Goal: Use online tool/utility: Utilize a website feature to perform a specific function

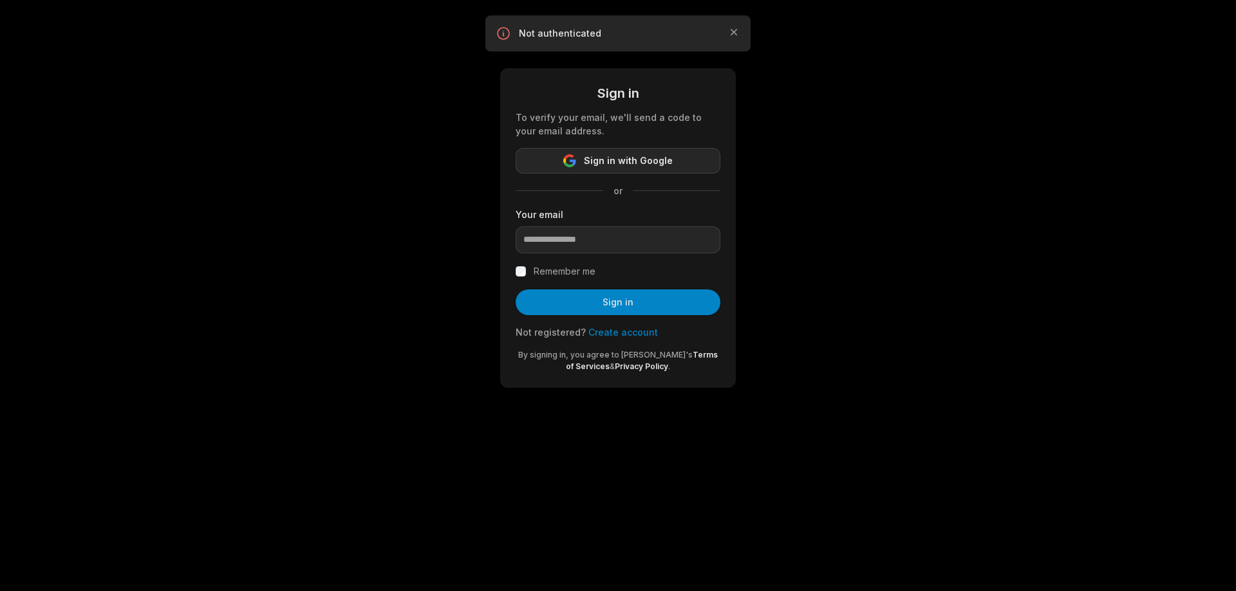
click at [638, 153] on span "Sign in with Google" at bounding box center [628, 160] width 89 height 15
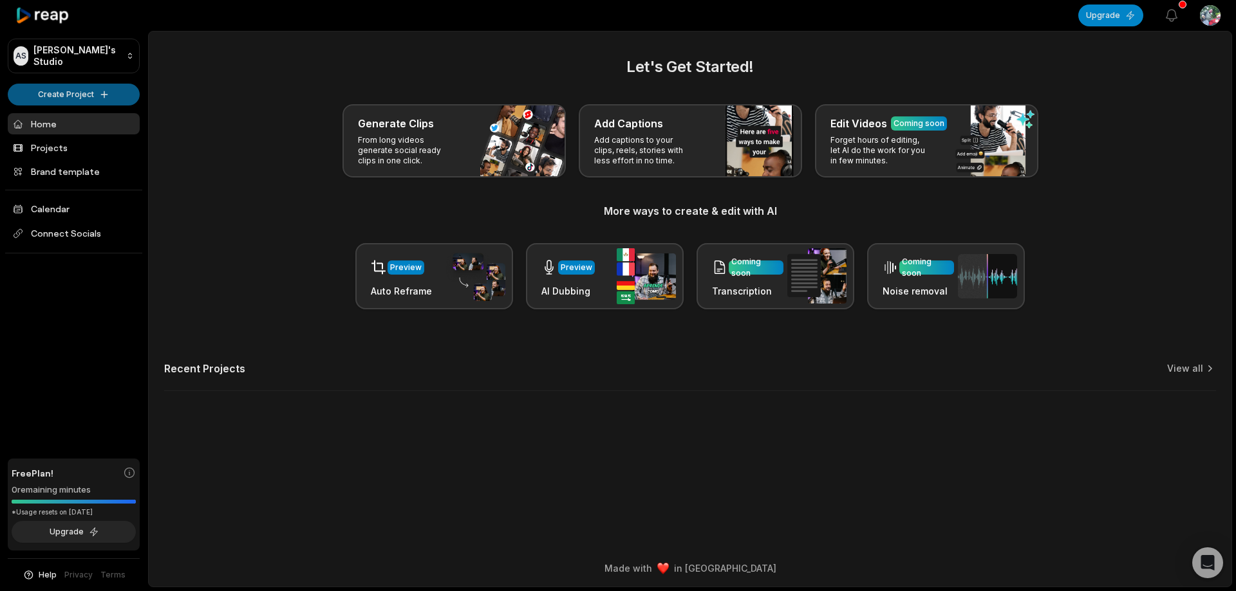
click at [93, 101] on html "AS [PERSON_NAME]'s Studio Create Project Home Projects Brand template Calendar …" at bounding box center [618, 295] width 1236 height 591
click at [90, 120] on link "Create Clips" at bounding box center [74, 120] width 126 height 21
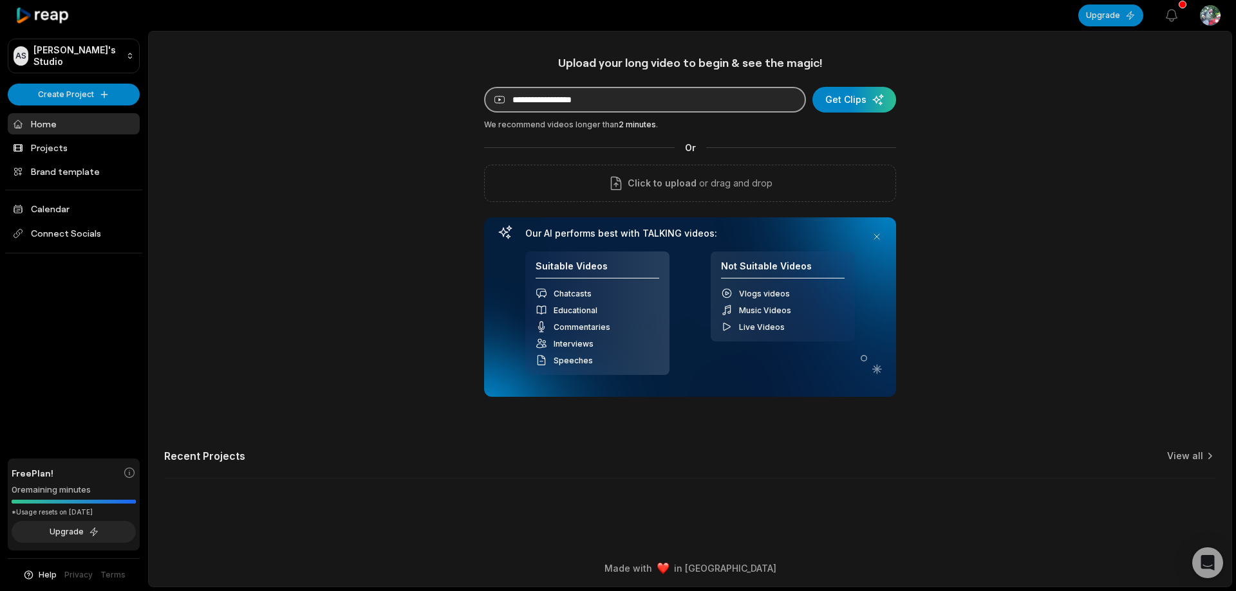
click at [670, 104] on input at bounding box center [645, 100] width 322 height 26
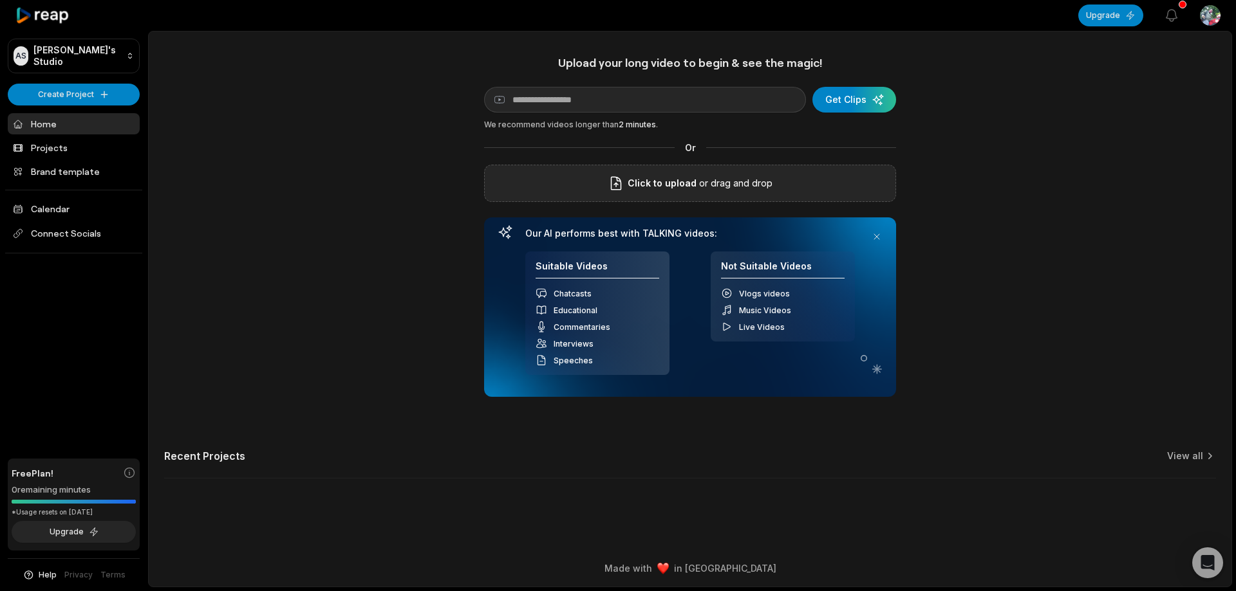
click at [691, 188] on span "Click to upload" at bounding box center [662, 183] width 69 height 15
click at [0, 0] on input "Click to upload" at bounding box center [0, 0] width 0 height 0
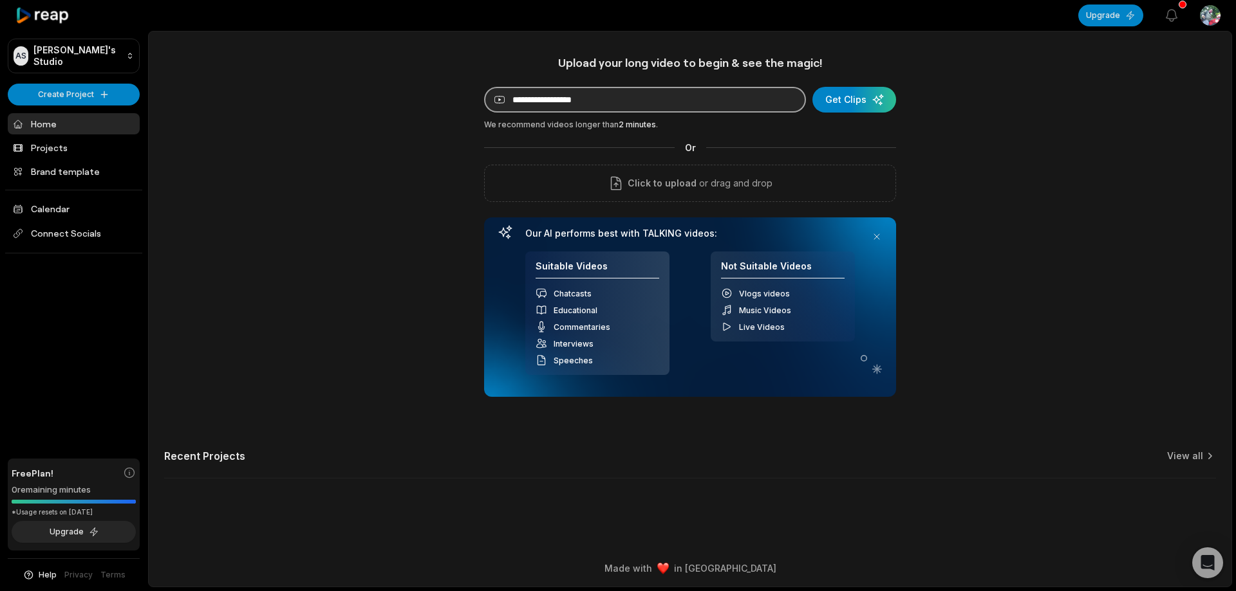
click at [658, 92] on input at bounding box center [645, 100] width 322 height 26
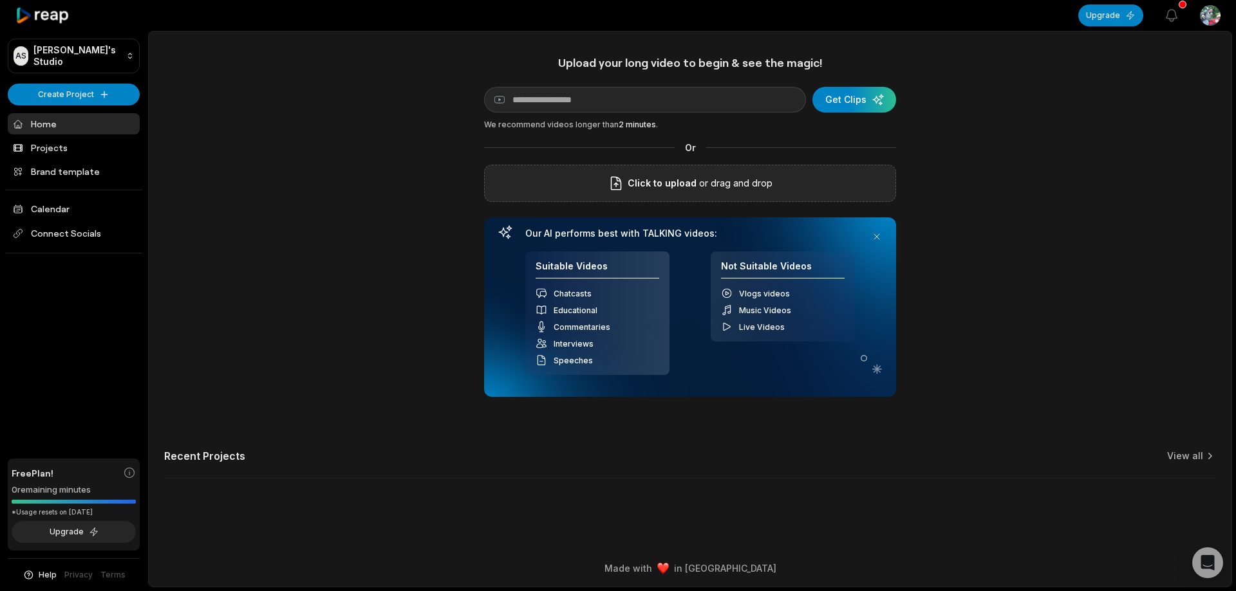
click at [661, 190] on span "Click to upload" at bounding box center [662, 183] width 69 height 15
click at [0, 0] on input "Click to upload" at bounding box center [0, 0] width 0 height 0
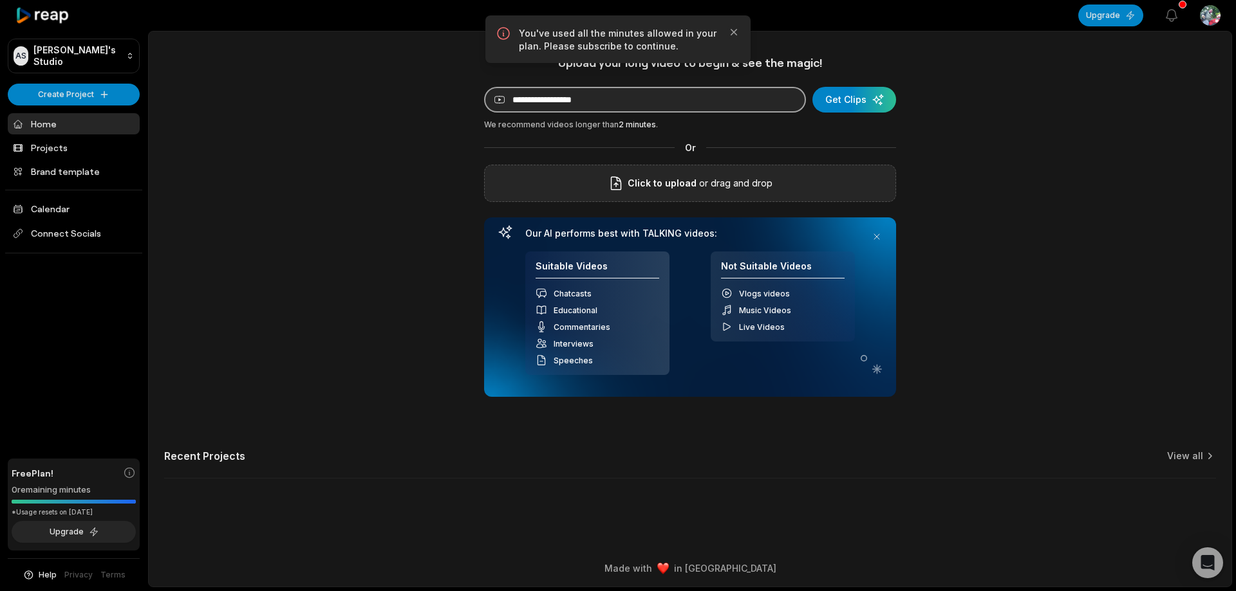
click at [691, 109] on input at bounding box center [645, 100] width 322 height 26
click at [687, 187] on span "Click to upload" at bounding box center [662, 183] width 69 height 15
click at [0, 0] on input "Click to upload" at bounding box center [0, 0] width 0 height 0
click at [740, 35] on icon "button" at bounding box center [733, 32] width 13 height 13
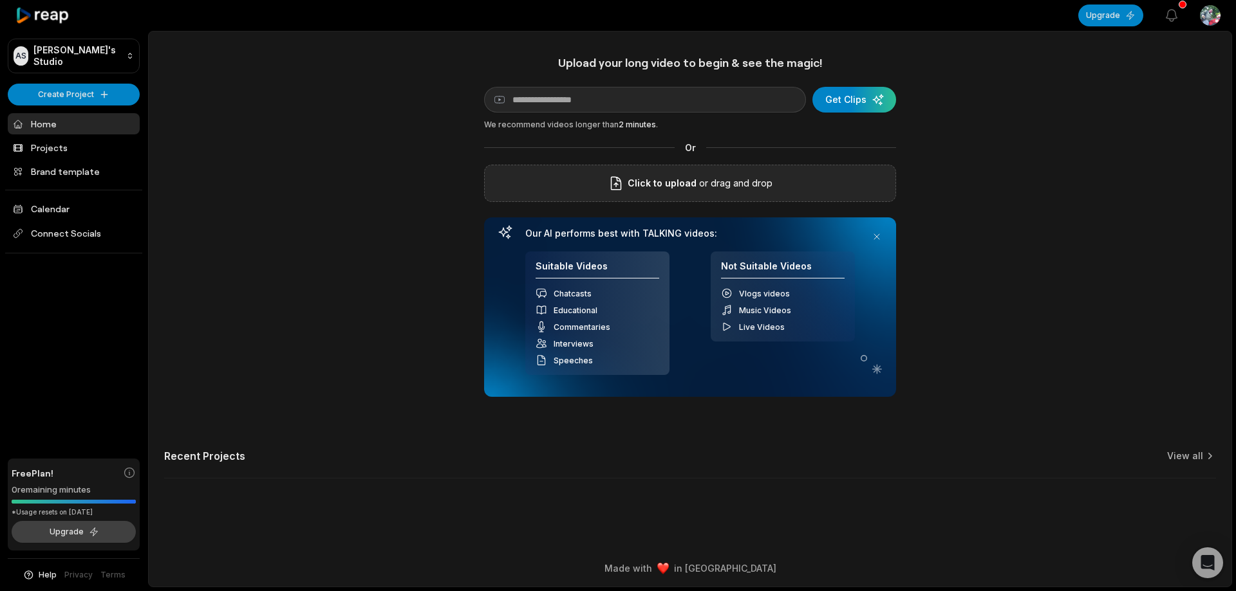
click at [95, 535] on button "Upgrade" at bounding box center [74, 532] width 124 height 22
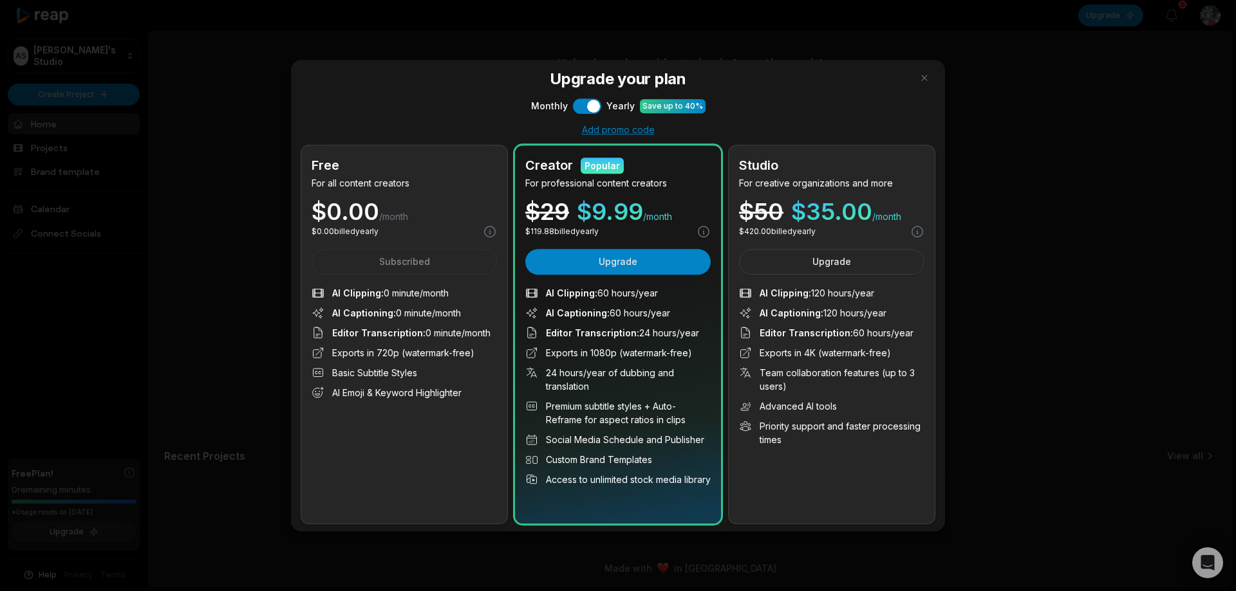
click at [431, 184] on p "For all content creators" at bounding box center [404, 183] width 185 height 14
click at [416, 257] on div "Free For all content creators $ 0.00 /month $ 0.00 billed yearly Subscribed AI …" at bounding box center [404, 334] width 206 height 378
click at [447, 168] on div "Free" at bounding box center [404, 165] width 185 height 19
click at [590, 104] on button "Use setting" at bounding box center [587, 105] width 28 height 15
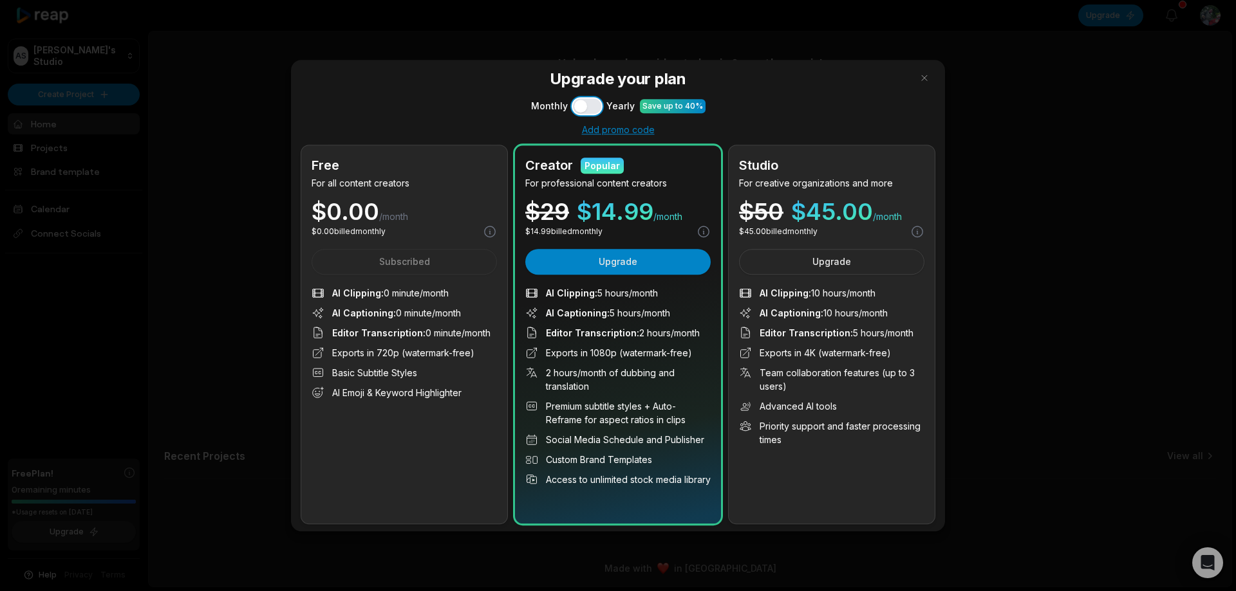
click at [590, 104] on button "Use setting" at bounding box center [587, 105] width 28 height 15
click at [914, 80] on button "button" at bounding box center [924, 78] width 21 height 21
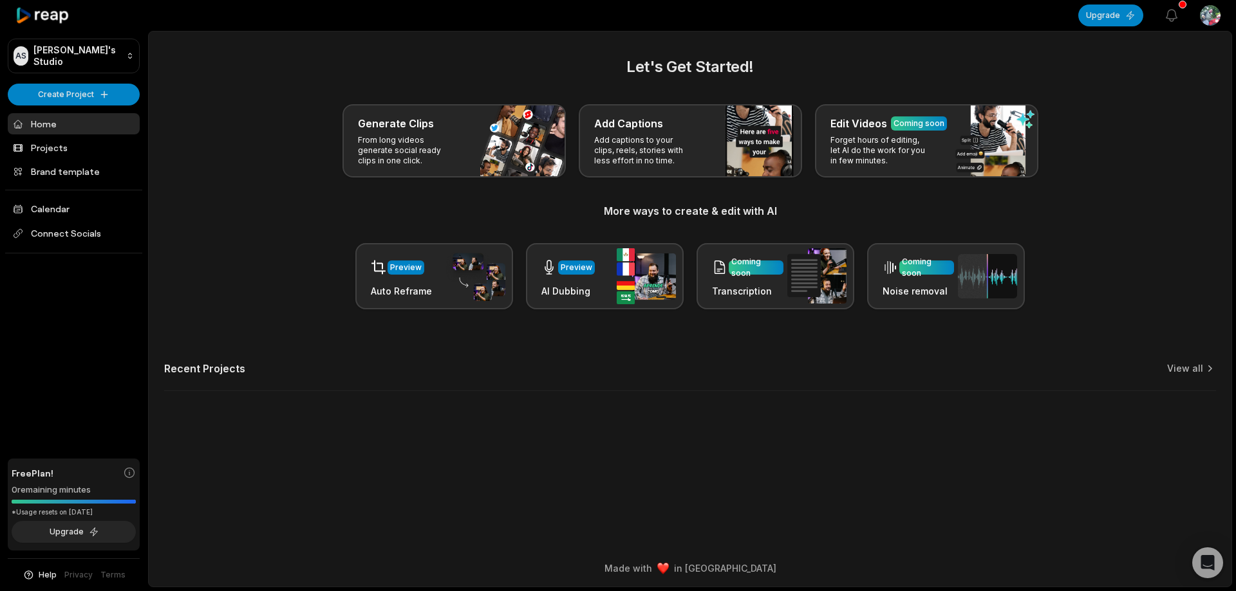
click at [78, 124] on link "Home" at bounding box center [74, 123] width 132 height 21
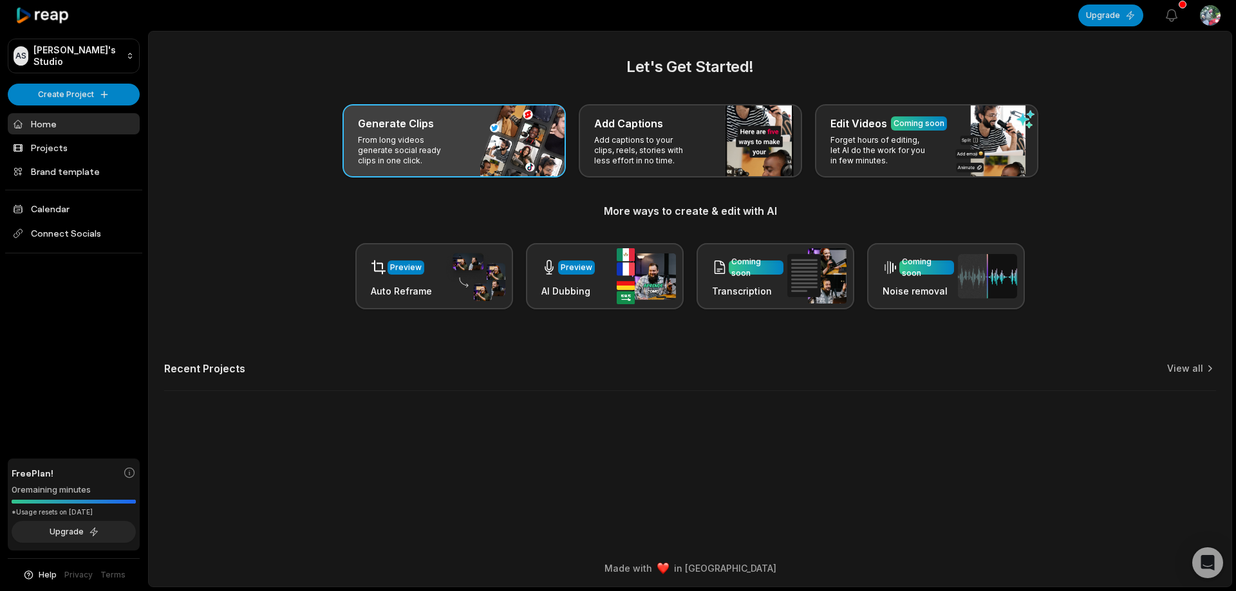
click at [485, 163] on div "Generate Clips From long videos generate social ready clips in one click." at bounding box center [453, 140] width 223 height 73
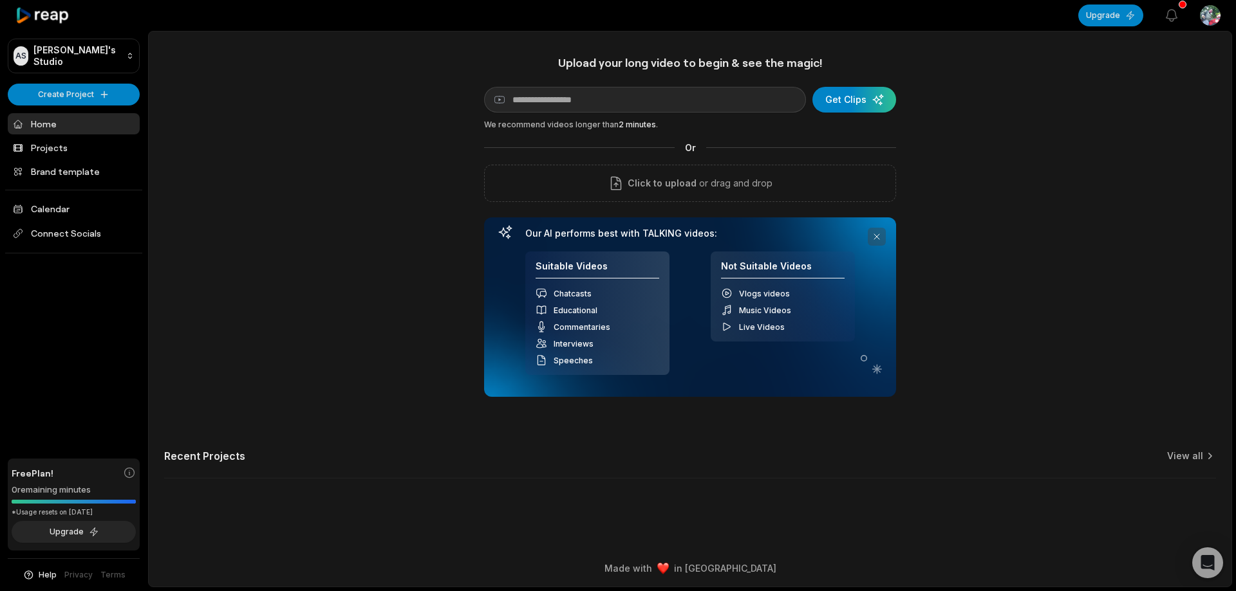
click at [880, 236] on button at bounding box center [877, 237] width 18 height 18
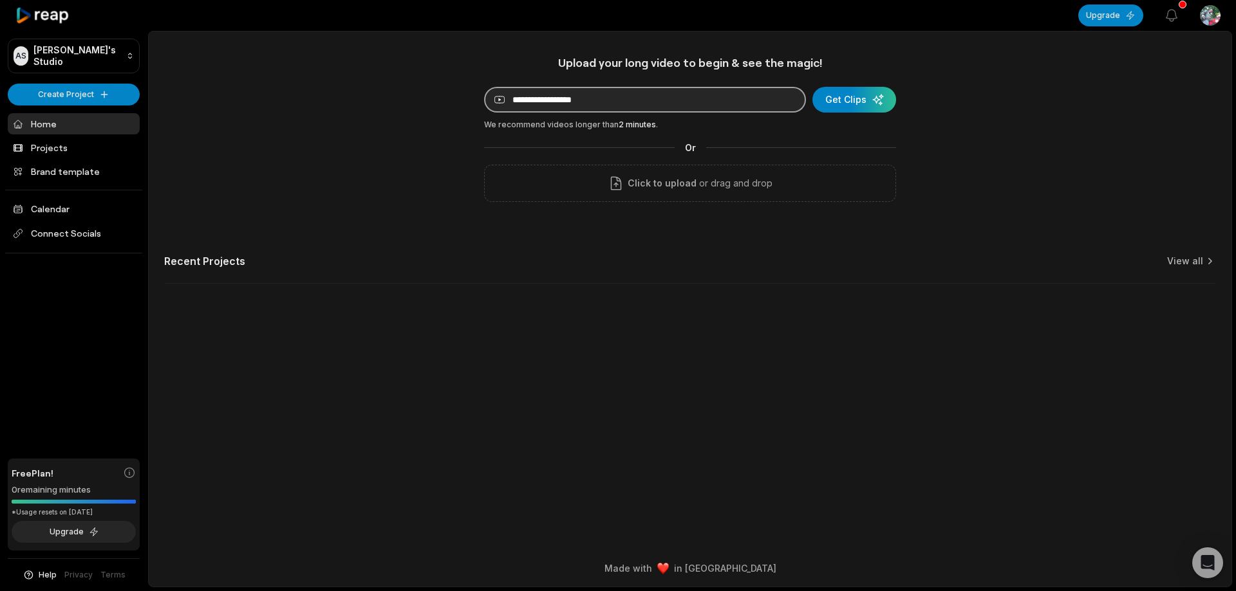
click at [725, 100] on input at bounding box center [645, 100] width 322 height 26
drag, startPoint x: 723, startPoint y: 100, endPoint x: 1072, endPoint y: 68, distance: 349.7
click at [1072, 68] on div "Upload your long video to begin & see the magic! YouTube link Get Clips We reco…" at bounding box center [690, 177] width 1083 height 244
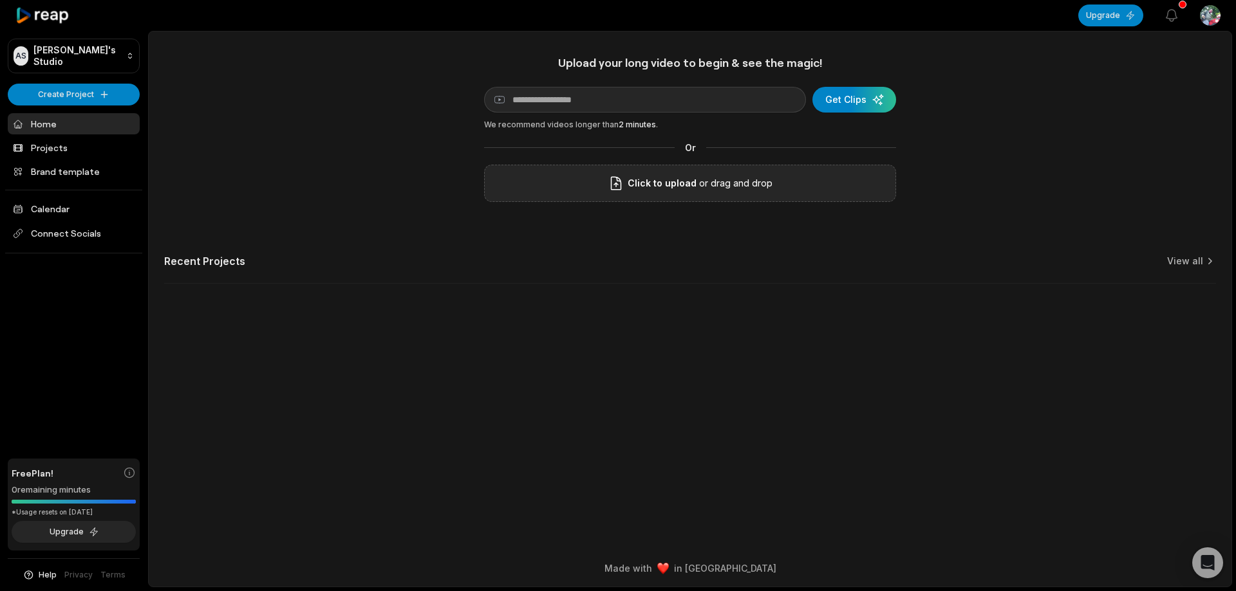
click at [699, 184] on p "or drag and drop" at bounding box center [734, 183] width 76 height 15
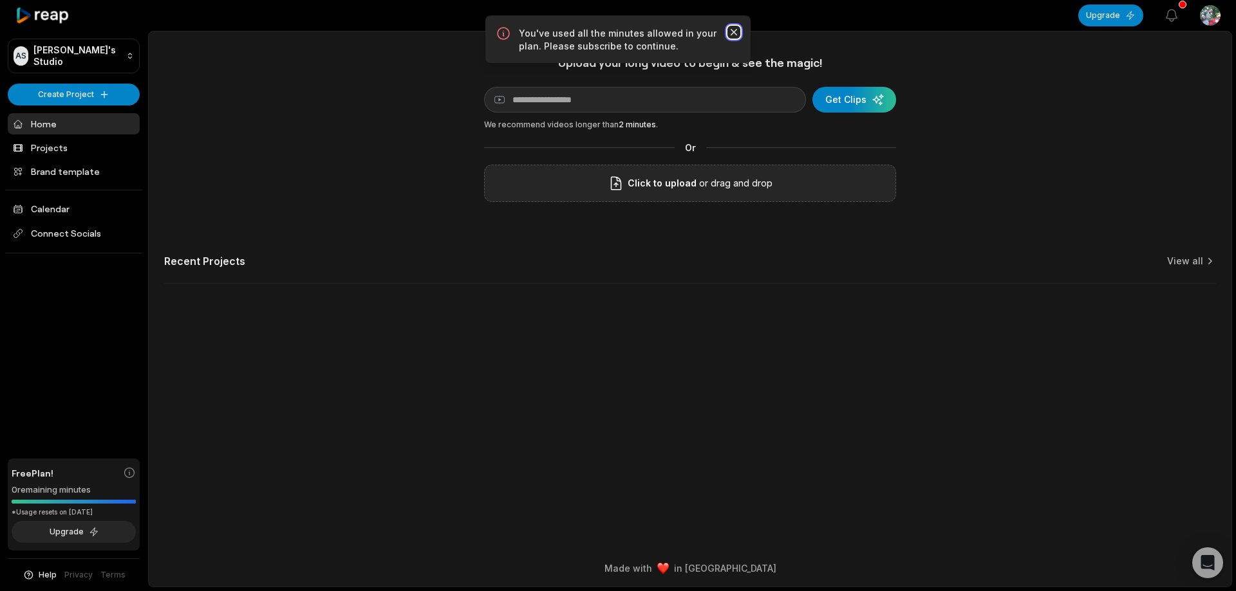
click at [738, 30] on icon "button" at bounding box center [733, 32] width 13 height 13
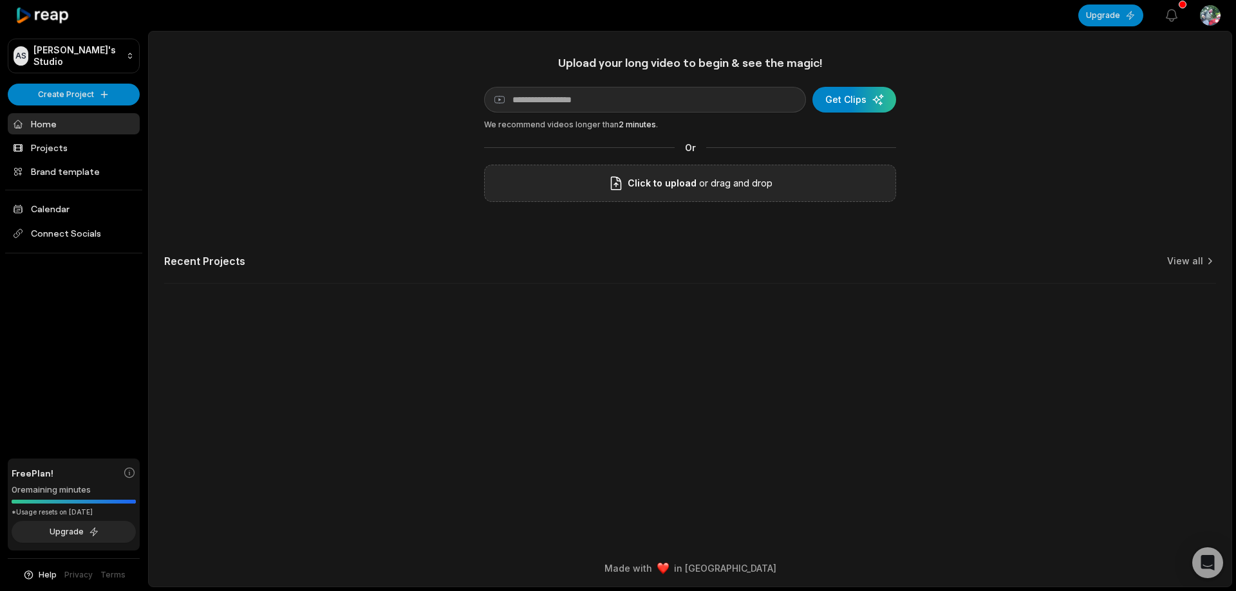
click at [1069, 164] on div "Upload your long video to begin & see the magic! YouTube link Get Clips We reco…" at bounding box center [690, 177] width 1083 height 244
click at [1235, 581] on div "Open sidebar Upgrade View notifications Open user menu Upload your long video t…" at bounding box center [618, 295] width 1236 height 591
drag, startPoint x: 637, startPoint y: 124, endPoint x: 335, endPoint y: 97, distance: 303.1
click at [335, 97] on div "Upload your long video to begin & see the magic! YouTube link Get Clips We reco…" at bounding box center [690, 177] width 1083 height 244
